Goal: Check status

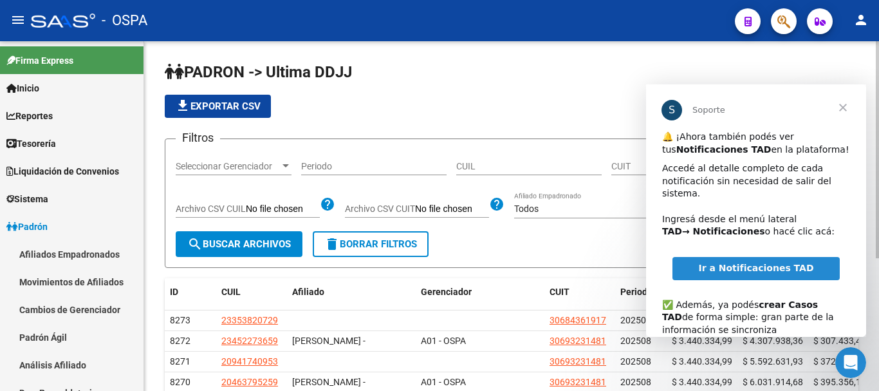
click at [478, 166] on input "CUIL" at bounding box center [528, 166] width 145 height 11
paste input "44066113"
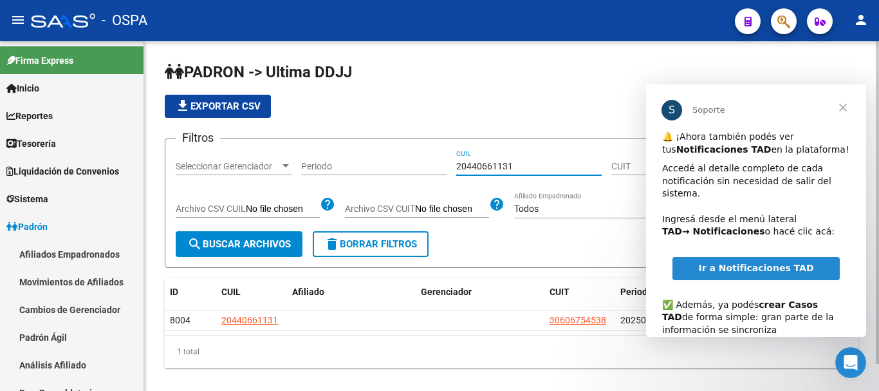
scroll to position [29, 0]
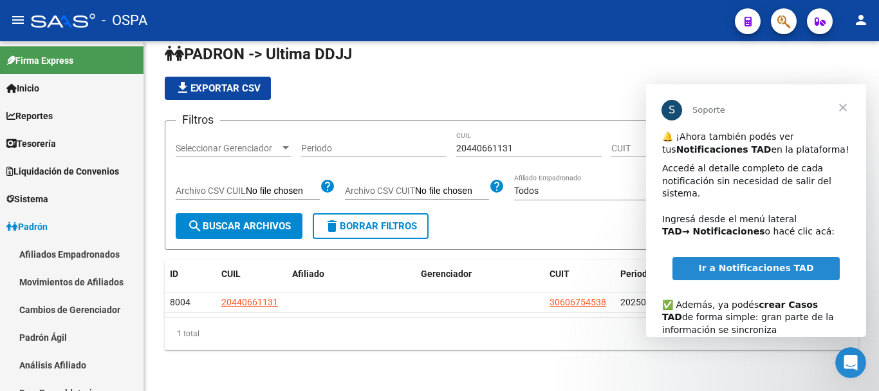
click at [844, 107] on span "Cerrar" at bounding box center [843, 107] width 46 height 46
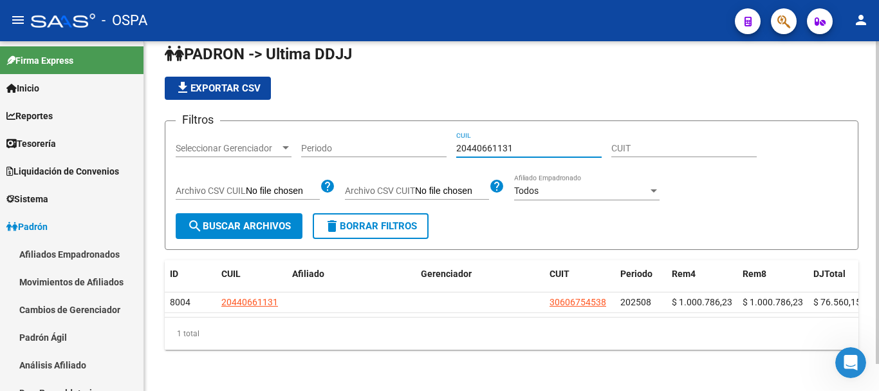
drag, startPoint x: 519, startPoint y: 133, endPoint x: 416, endPoint y: 130, distance: 102.4
click at [416, 131] on div "Filtros Seleccionar Gerenciador Seleccionar Gerenciador Periodo 20440661131 CUI…" at bounding box center [512, 172] width 672 height 82
paste input "942290889"
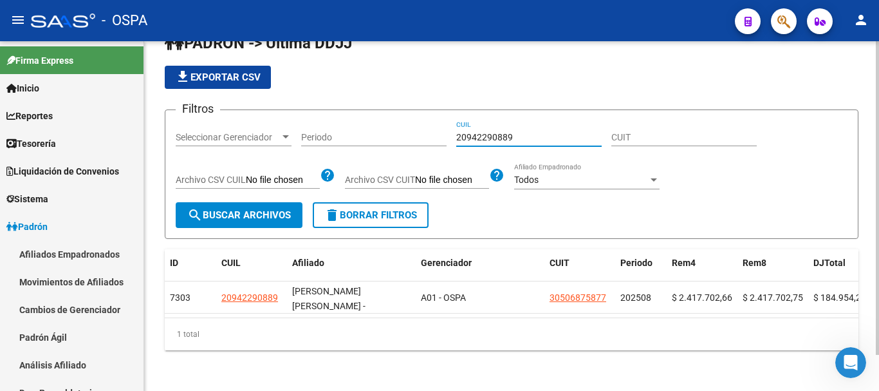
drag, startPoint x: 510, startPoint y: 136, endPoint x: 378, endPoint y: 127, distance: 132.3
click at [378, 127] on div "Filtros Seleccionar Gerenciador Seleccionar Gerenciador Periodo 20942290889 CUI…" at bounding box center [512, 161] width 672 height 82
paste input "203700645"
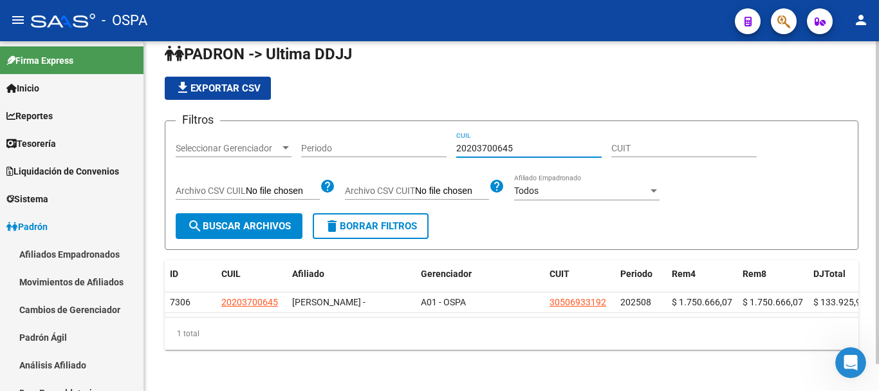
type input "20203700645"
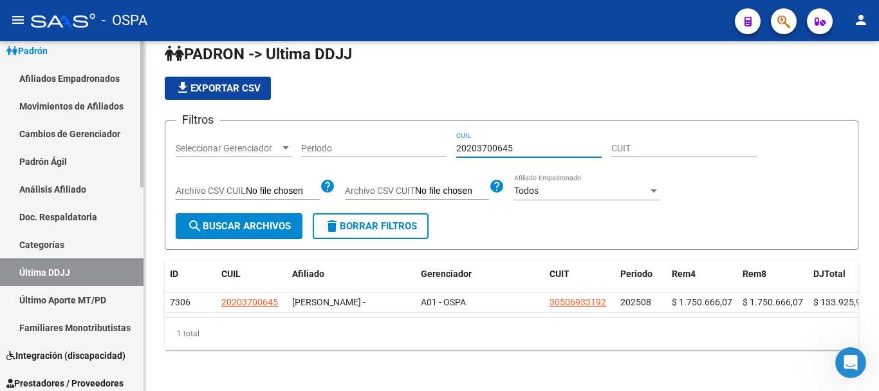
scroll to position [193, 0]
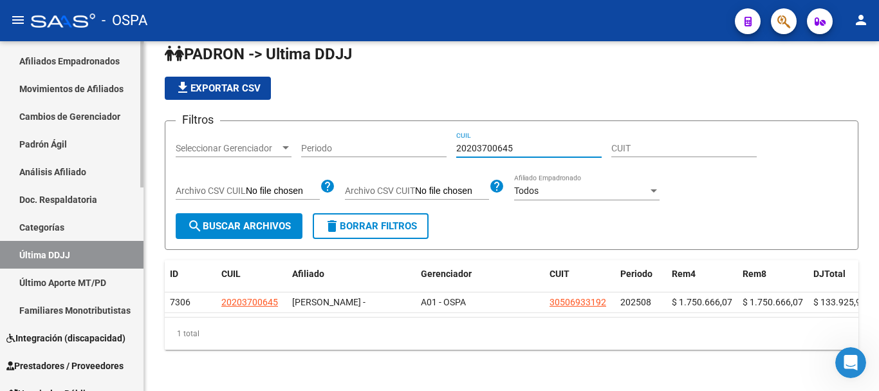
click at [66, 277] on link "Último Aporte MT/PD" at bounding box center [72, 282] width 144 height 28
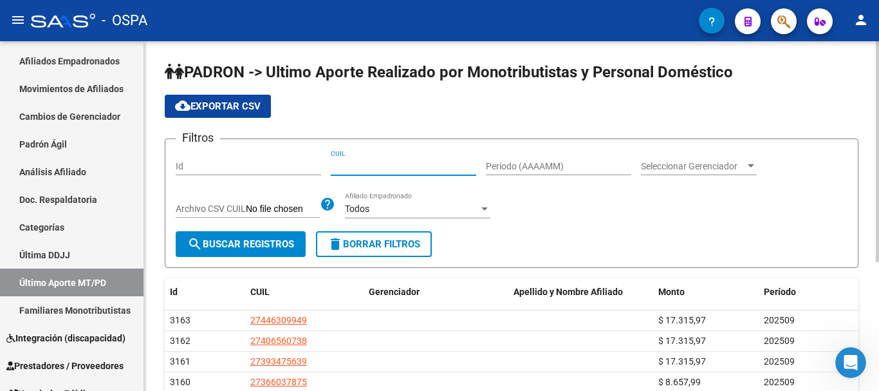
click at [357, 166] on input "CUIL" at bounding box center [403, 166] width 145 height 11
paste input "20-17033350-1"
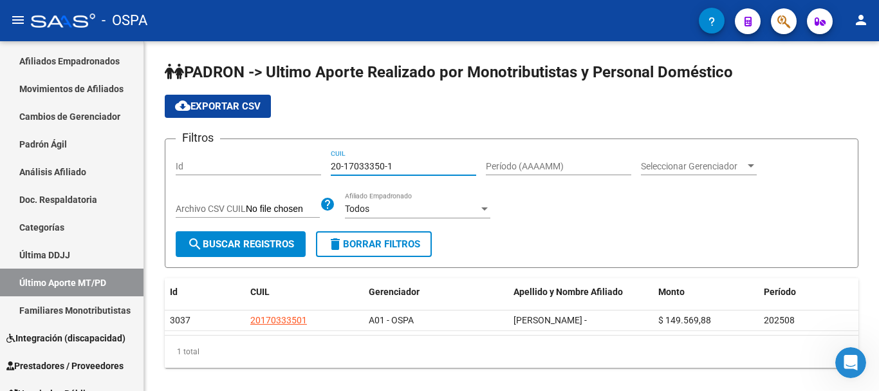
type input "20-17033350-1"
